Goal: Task Accomplishment & Management: Manage account settings

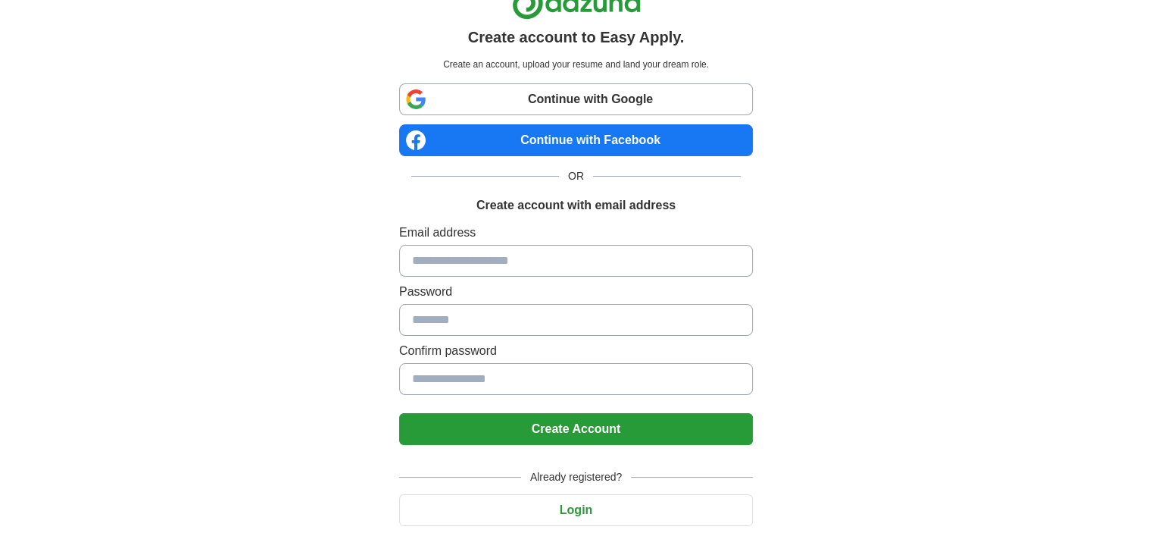
scroll to position [25, 0]
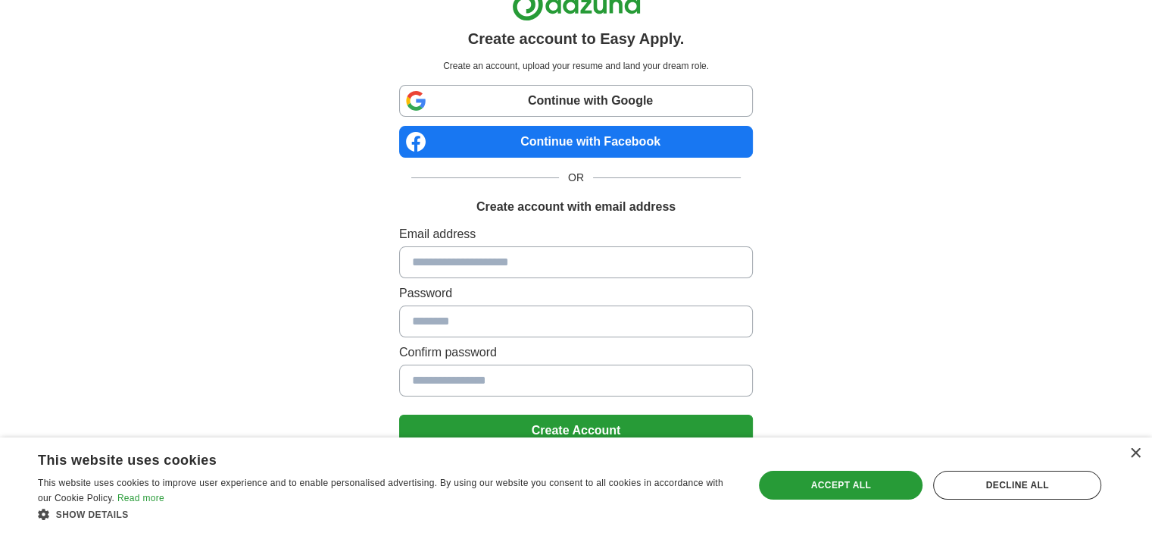
click at [489, 261] on input at bounding box center [576, 262] width 354 height 32
type input "**********"
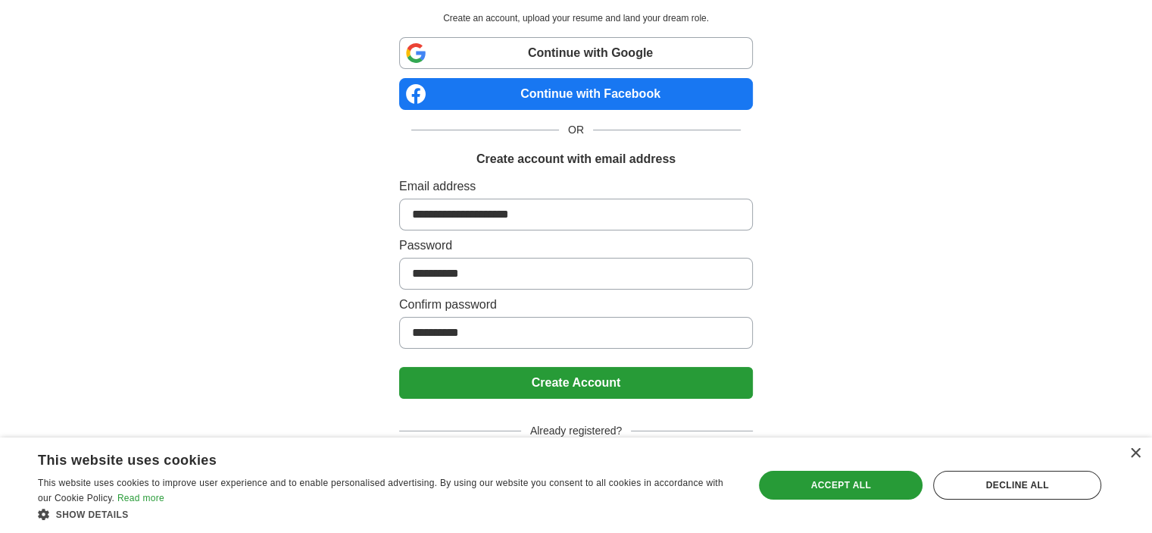
type input "**********"
click at [610, 374] on button "Create Account" at bounding box center [576, 383] width 354 height 32
click at [828, 481] on div "Accept all" at bounding box center [841, 485] width 164 height 29
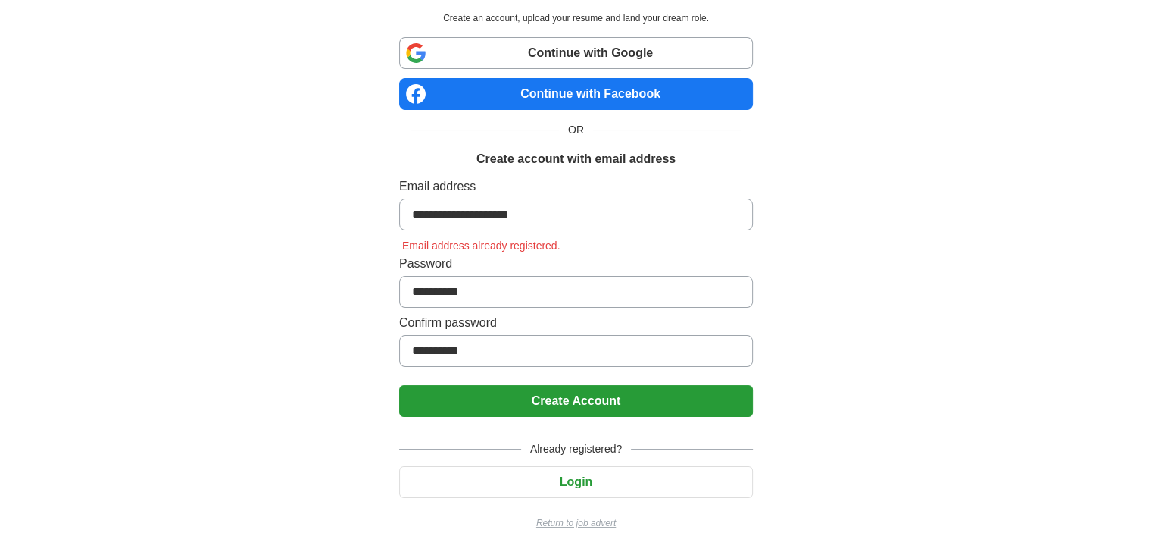
click at [586, 387] on button "Create Account" at bounding box center [576, 401] width 354 height 32
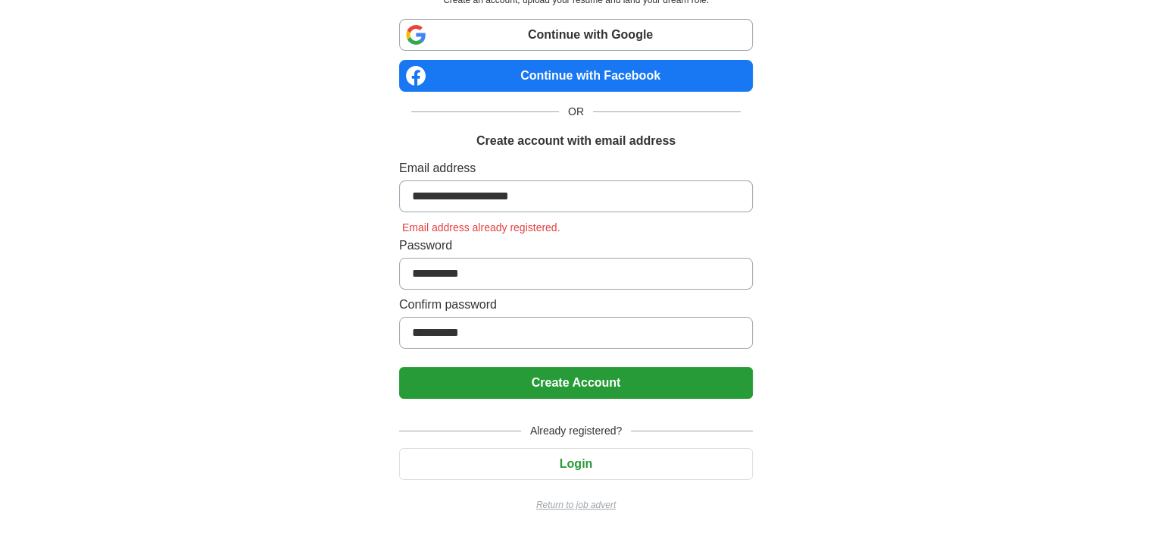
scroll to position [91, 0]
click at [579, 466] on button "Login" at bounding box center [576, 464] width 354 height 32
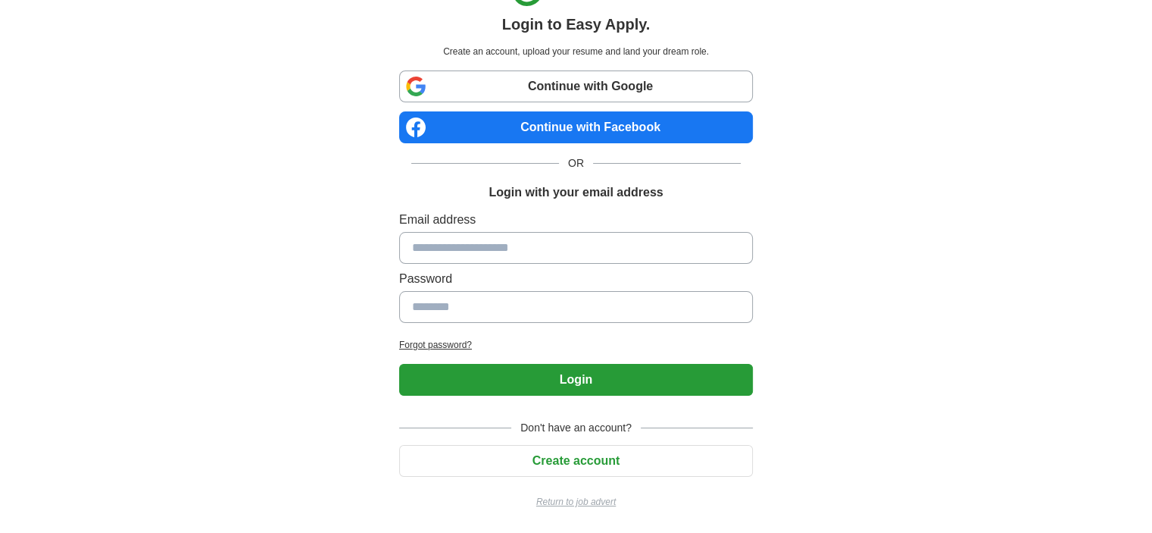
scroll to position [37, 0]
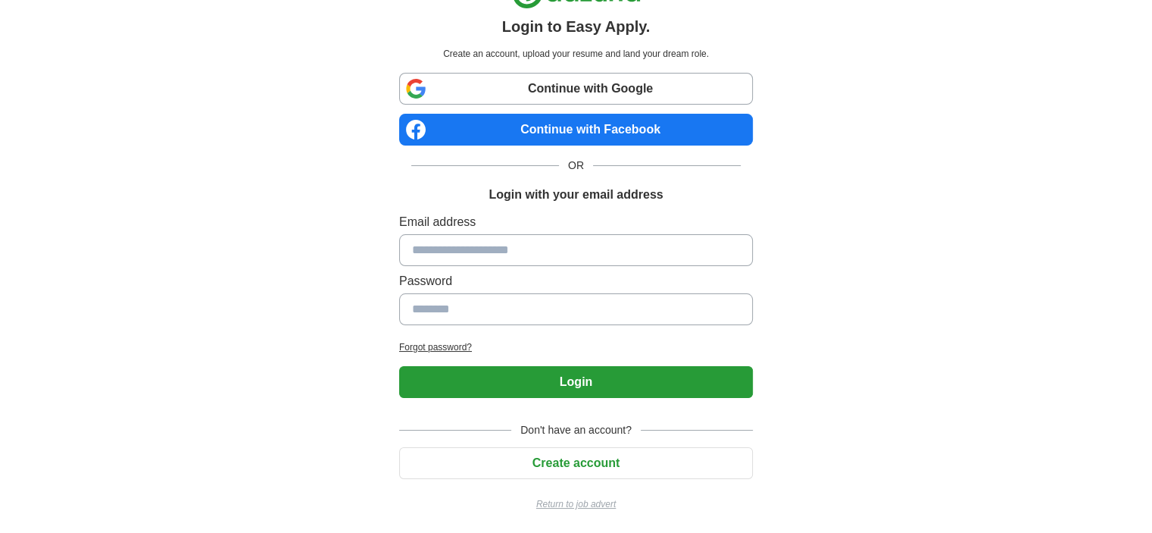
click at [524, 248] on input at bounding box center [576, 250] width 354 height 32
click at [436, 343] on h2 "Forgot password?" at bounding box center [576, 347] width 354 height 14
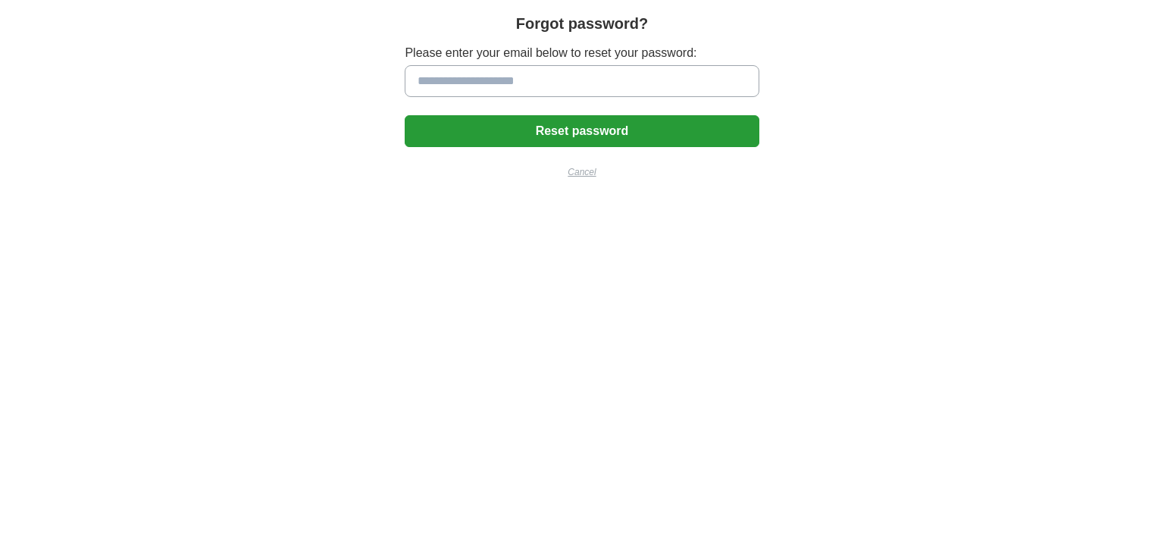
click at [474, 84] on input at bounding box center [582, 81] width 354 height 32
type input "**********"
click at [608, 129] on button "Reset password" at bounding box center [582, 131] width 354 height 32
click at [602, 133] on button "Reset password" at bounding box center [582, 131] width 354 height 32
